Goal: Information Seeking & Learning: Learn about a topic

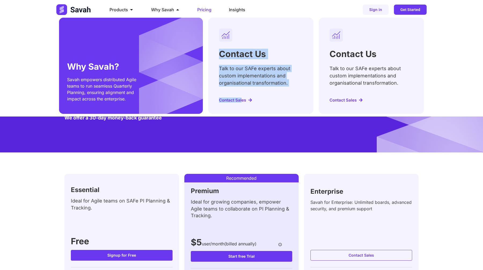
drag, startPoint x: 220, startPoint y: 54, endPoint x: 241, endPoint y: 100, distance: 50.0
click at [241, 100] on div "Contact Us Talk to our SAFe experts about custom implementations and organisati…" at bounding box center [260, 66] width 105 height 96
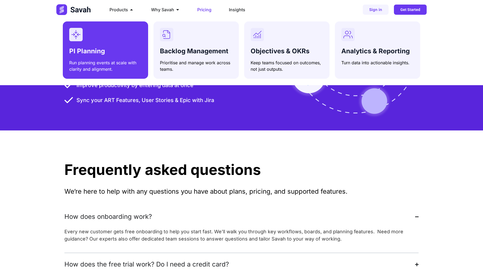
scroll to position [1331, 0]
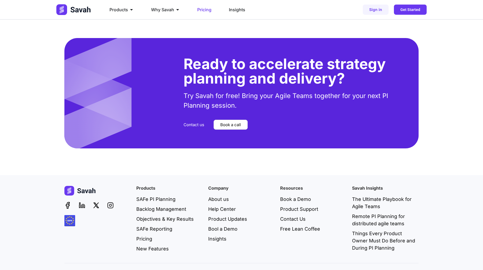
click at [78, 6] on img at bounding box center [73, 9] width 35 height 11
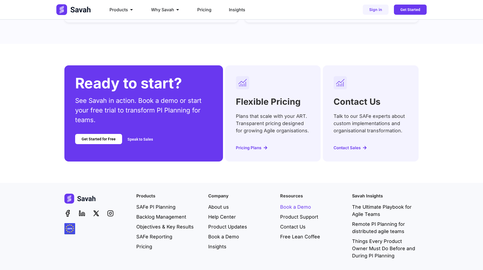
click at [298, 204] on span "Book a Demo" at bounding box center [295, 207] width 31 height 7
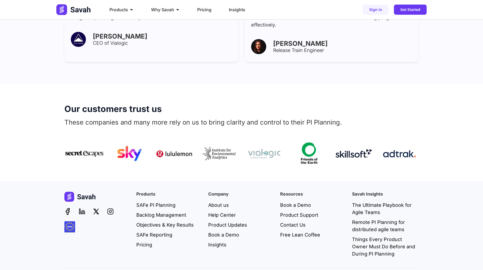
scroll to position [324, 0]
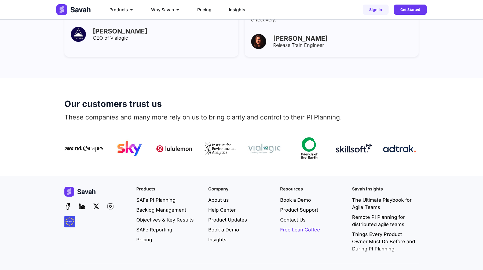
click at [288, 226] on span "Free Lean Coffee" at bounding box center [300, 229] width 40 height 7
click at [216, 236] on span "Insights" at bounding box center [217, 239] width 18 height 7
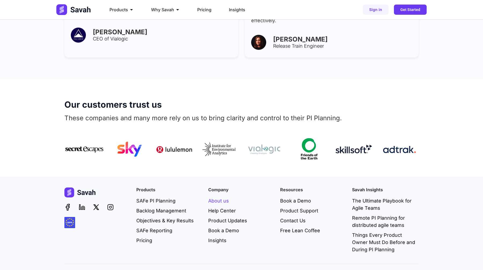
click at [219, 197] on span "About us" at bounding box center [218, 200] width 21 height 7
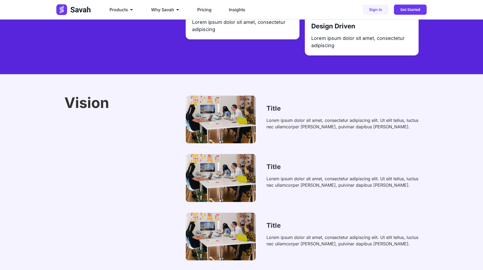
scroll to position [733, 0]
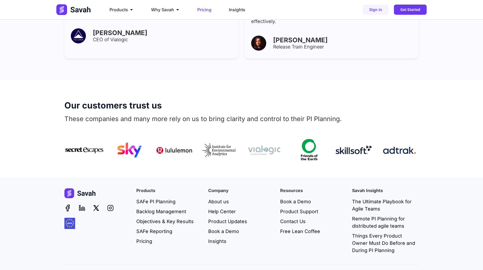
click at [208, 12] on span "Pricing" at bounding box center [204, 9] width 14 height 6
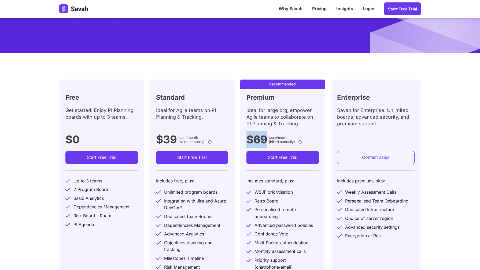
drag, startPoint x: 244, startPoint y: 137, endPoint x: 266, endPoint y: 139, distance: 21.3
click at [266, 139] on div "Recommended Premium Ideal for large org, empower Agile teams to collaborate on …" at bounding box center [282, 200] width 85 height 241
click at [287, 110] on div "Ideal for large org, empower Agile teams to collaborate on PI Planning & Tracki…" at bounding box center [283, 119] width 72 height 24
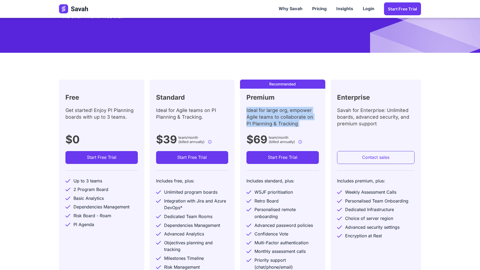
click at [287, 110] on div "Ideal for large org, empower Agile teams to collaborate on PI Planning & Tracki…" at bounding box center [283, 119] width 72 height 24
